Goal: Task Accomplishment & Management: Manage account settings

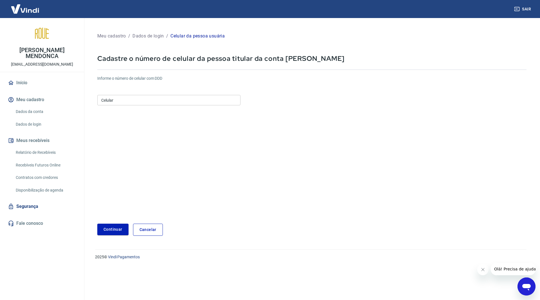
click at [144, 103] on input "Celular" at bounding box center [168, 100] width 143 height 10
type input "[PHONE_NUMBER]"
click at [106, 227] on button "Continuar" at bounding box center [112, 229] width 31 height 12
